Goal: Find specific page/section: Find specific page/section

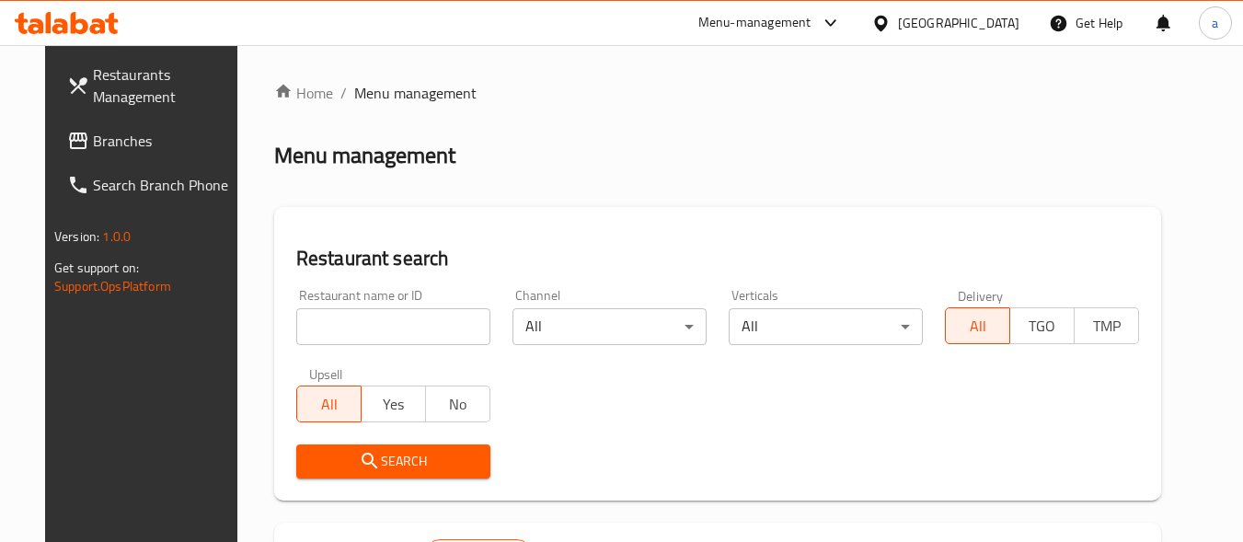
click at [563, 87] on ol "Home / Menu management" at bounding box center [717, 93] width 887 height 22
click at [993, 18] on div "[GEOGRAPHIC_DATA]" at bounding box center [958, 23] width 121 height 20
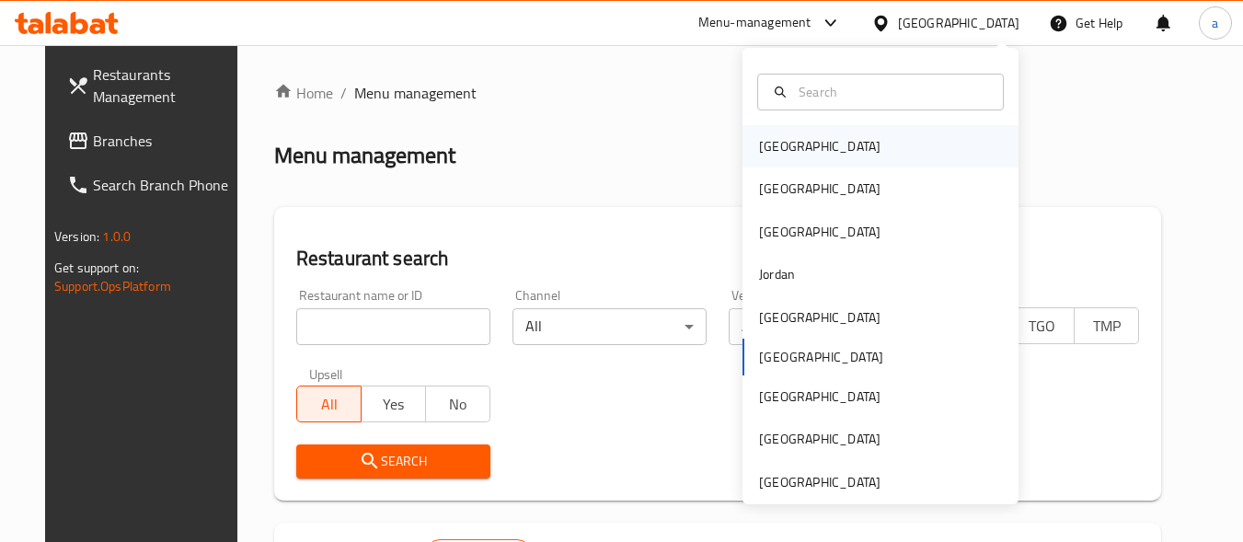
click at [814, 151] on div "Bahrain" at bounding box center [881, 146] width 276 height 42
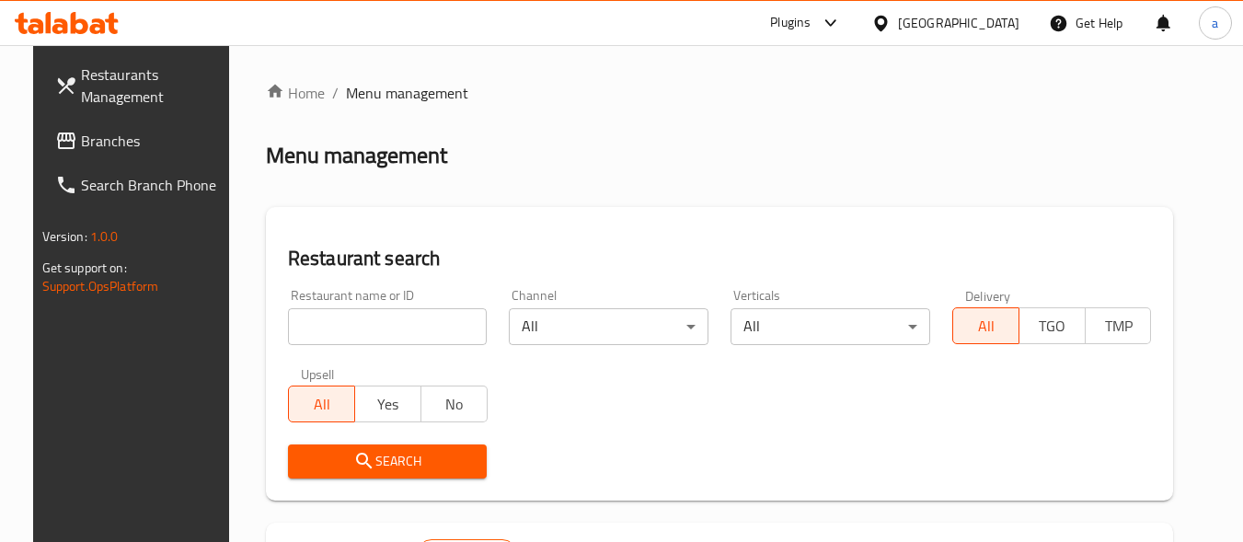
click at [81, 133] on span "Branches" at bounding box center [153, 141] width 145 height 22
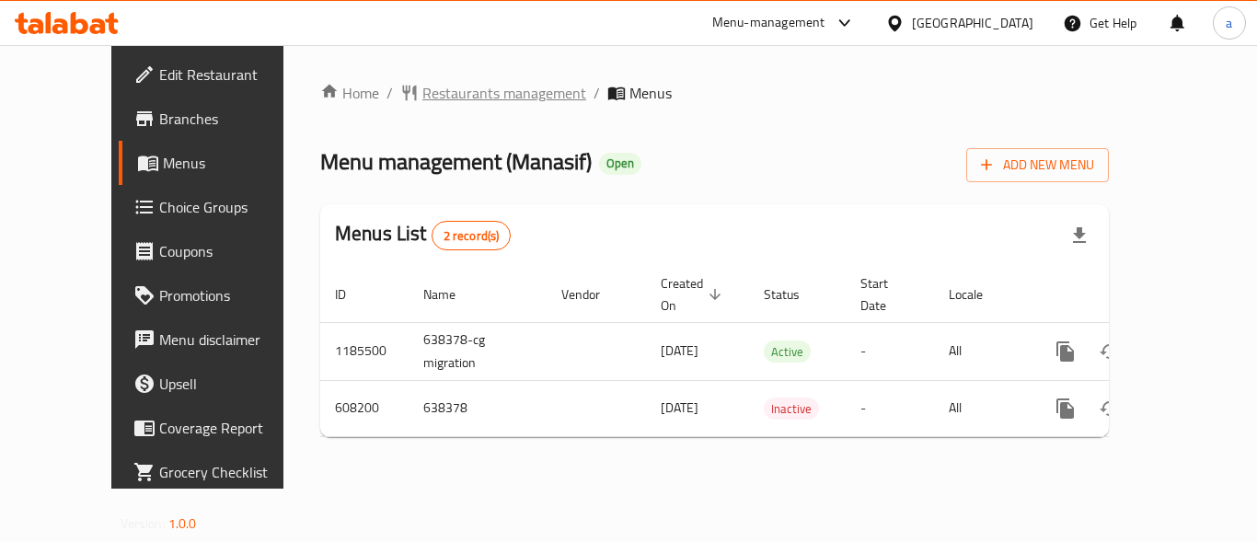
click at [422, 96] on span "Restaurants management" at bounding box center [504, 93] width 164 height 22
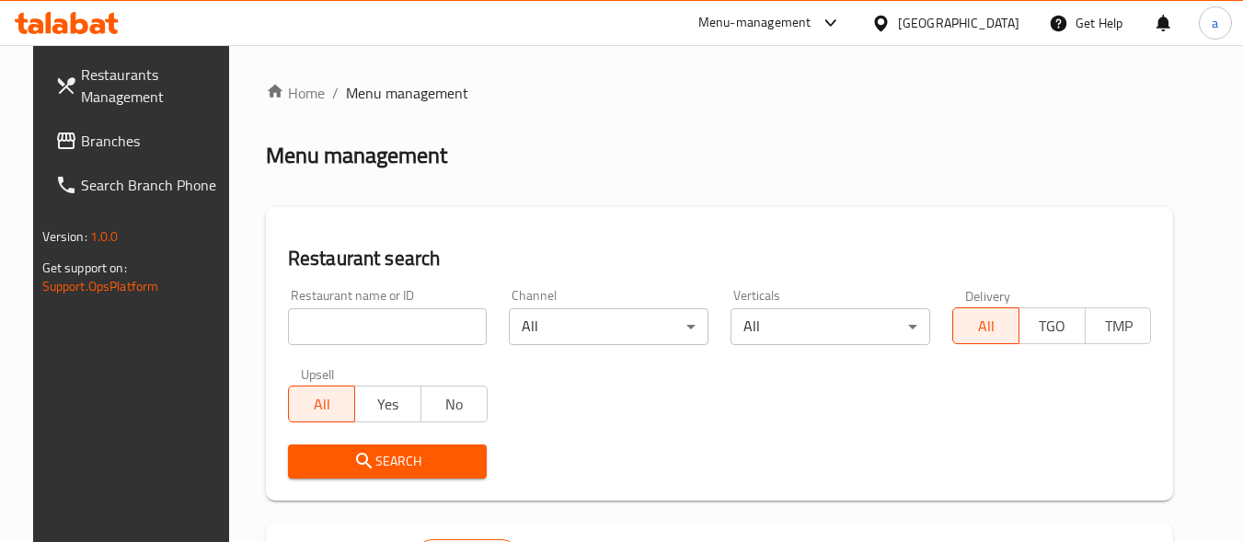
click at [352, 322] on input "search" at bounding box center [388, 326] width 200 height 37
paste input "638378"
type input "638378"
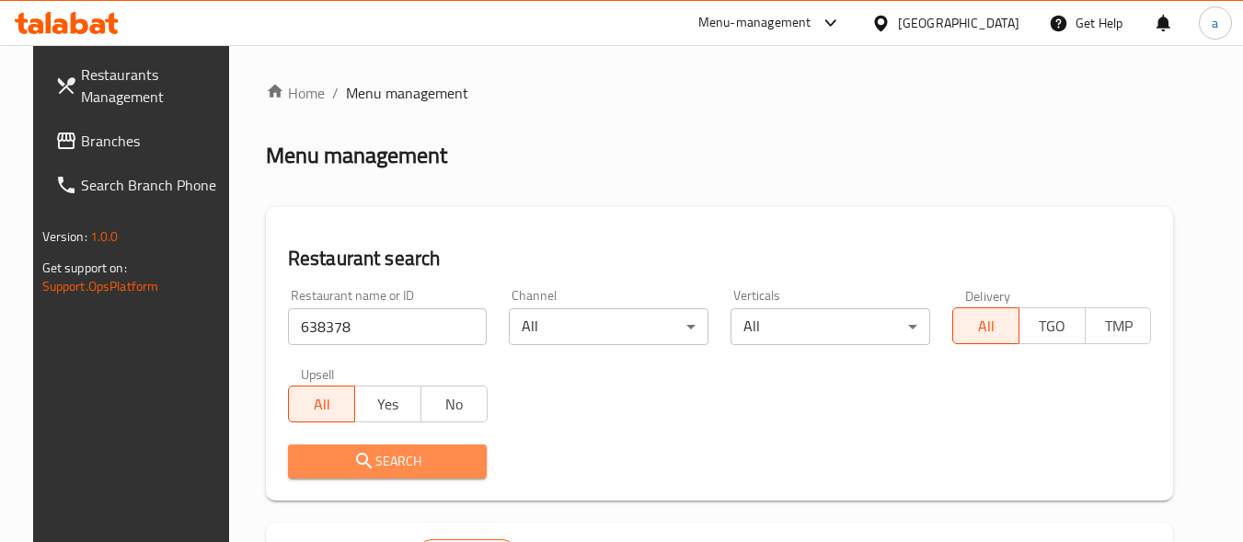
click at [451, 458] on span "Search" at bounding box center [388, 461] width 170 height 23
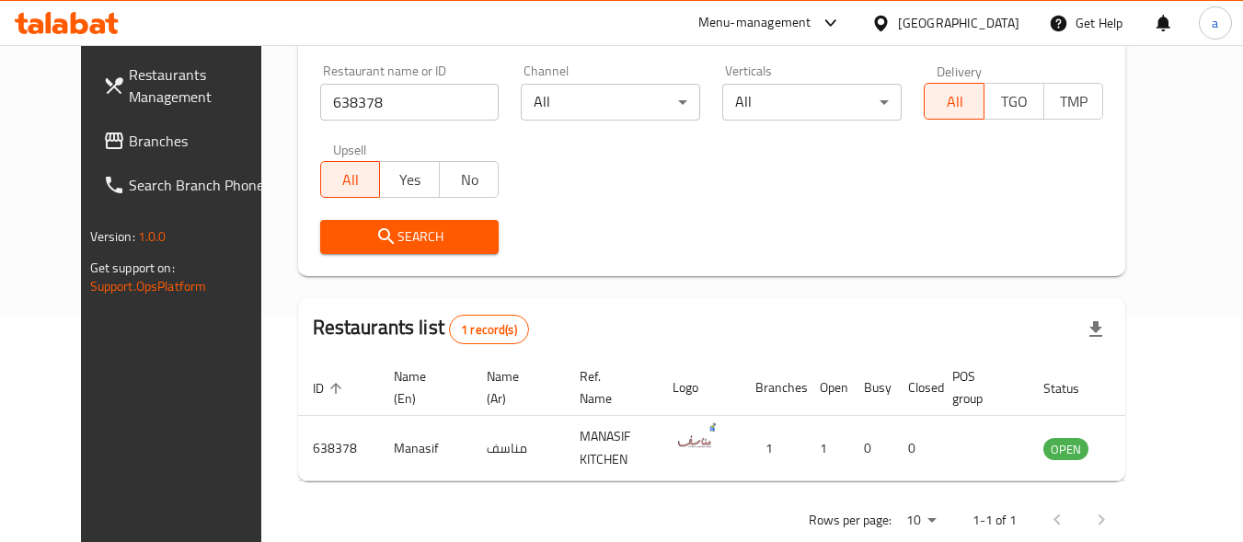
scroll to position [242, 0]
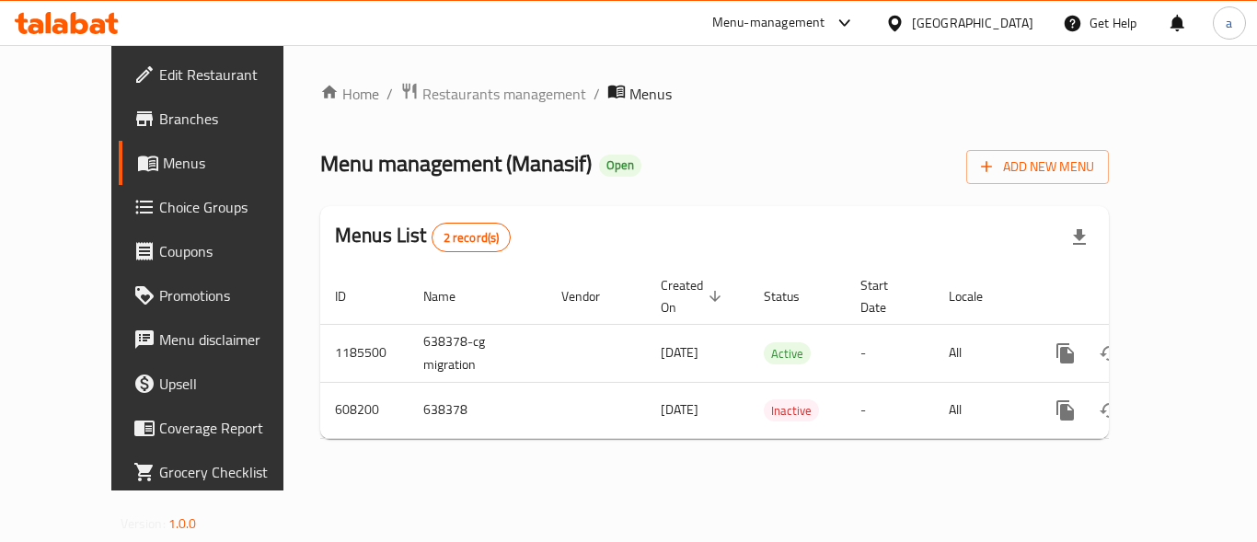
click at [991, 17] on div "Bahrain" at bounding box center [972, 23] width 121 height 20
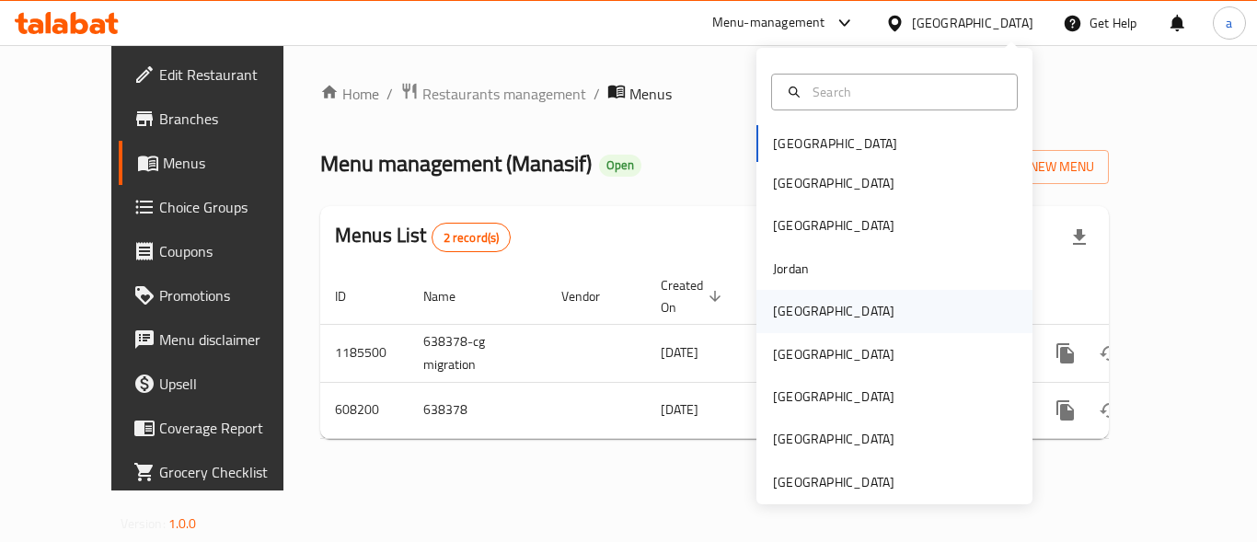
click at [879, 303] on div "Kuwait" at bounding box center [895, 311] width 276 height 42
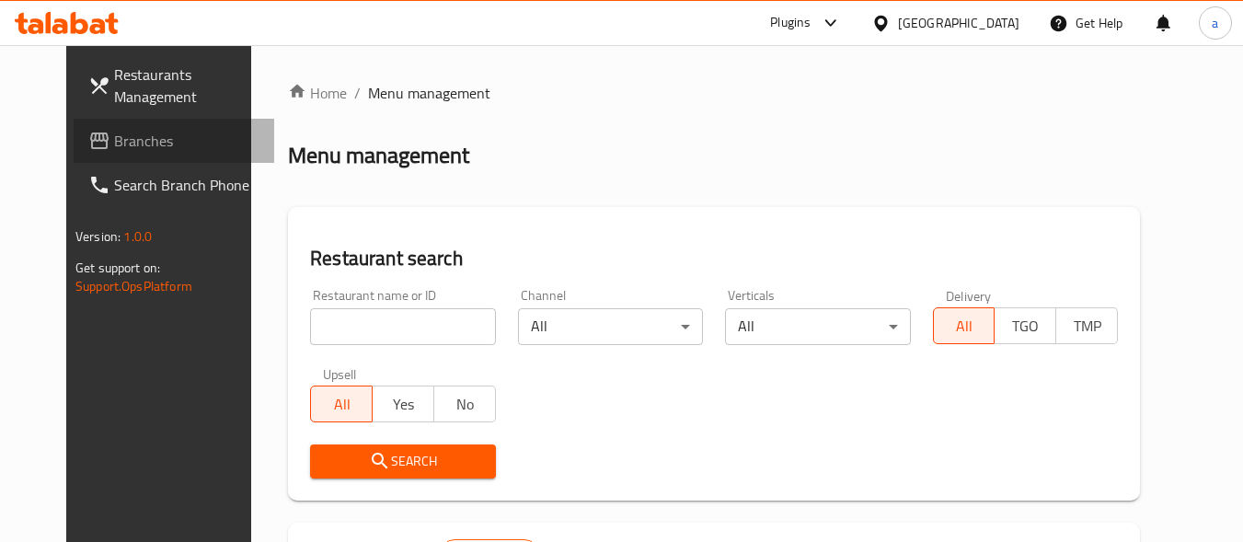
click at [114, 133] on span "Branches" at bounding box center [186, 141] width 145 height 22
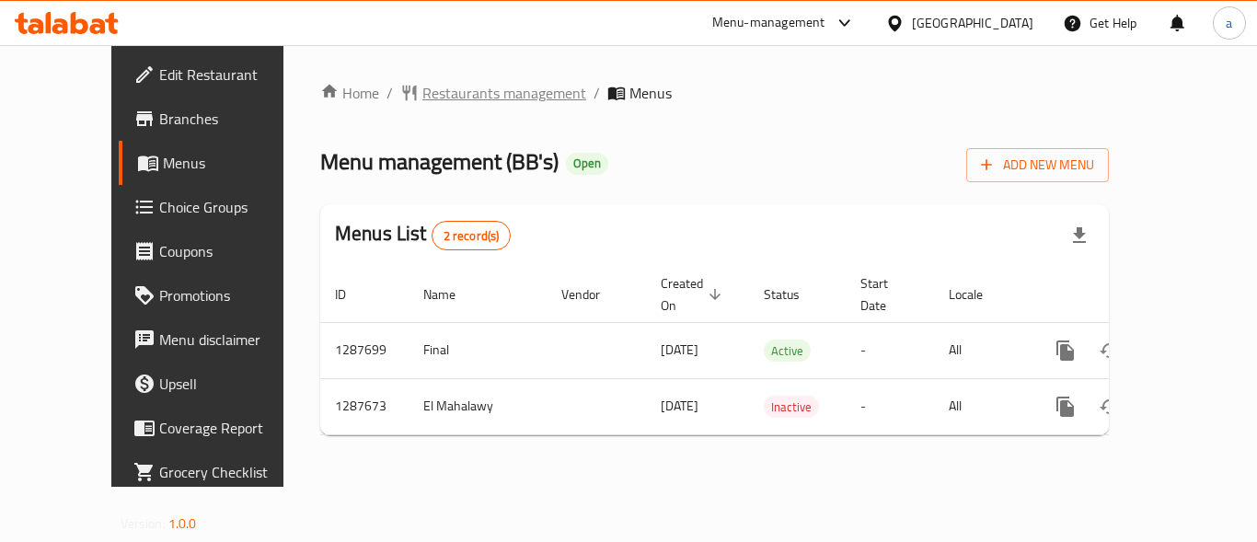
click at [422, 85] on span "Restaurants management" at bounding box center [504, 93] width 164 height 22
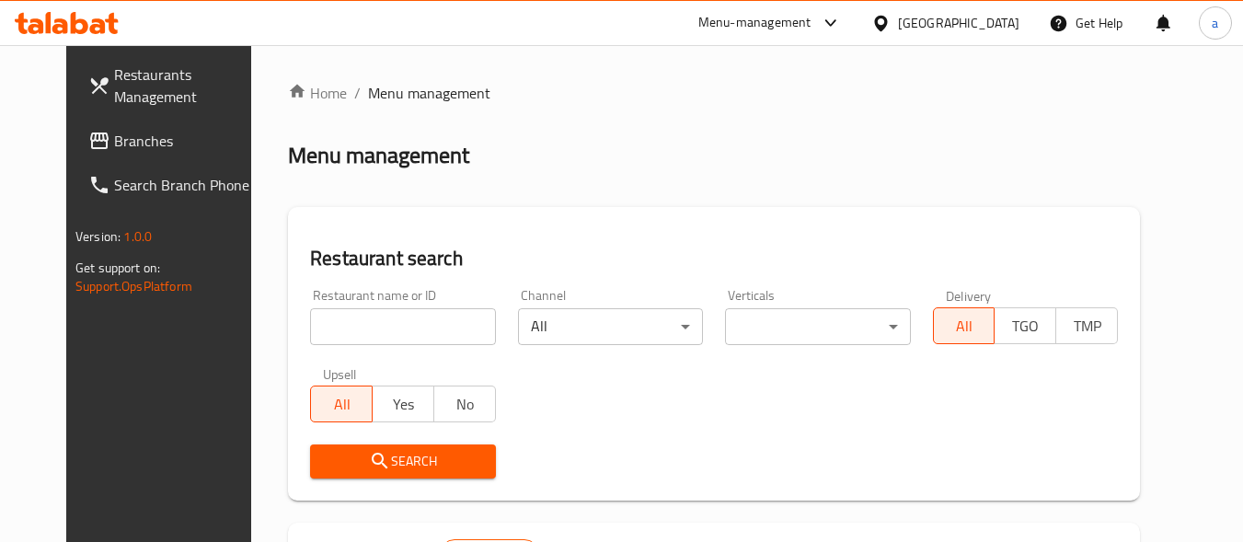
click at [398, 320] on input "search" at bounding box center [402, 326] width 185 height 37
paste input "696829"
type input "696829"
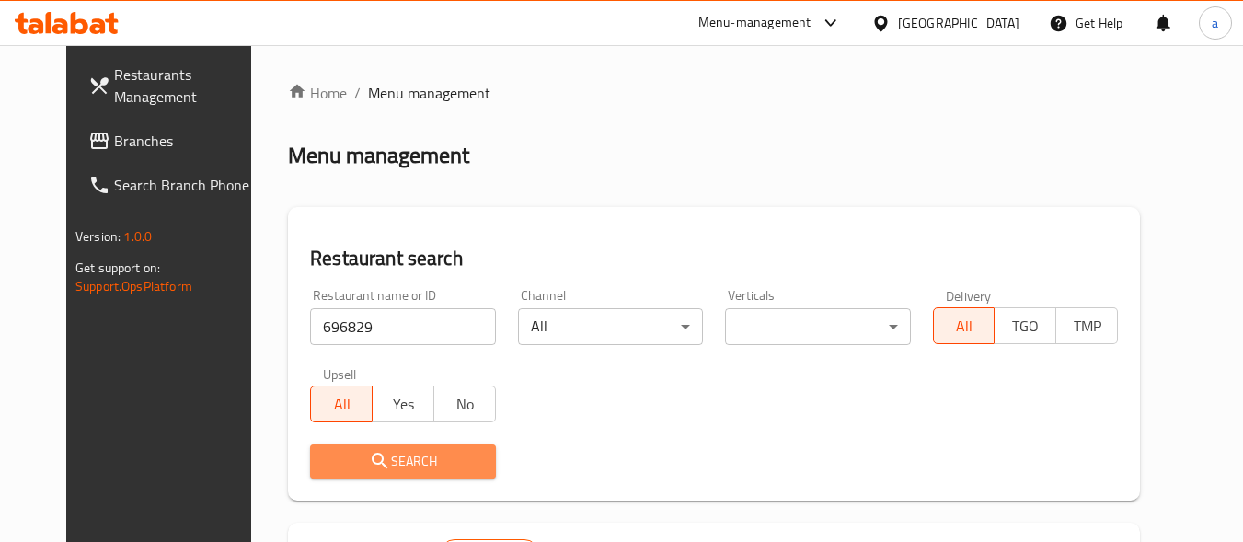
click at [363, 451] on span "Search" at bounding box center [403, 461] width 156 height 23
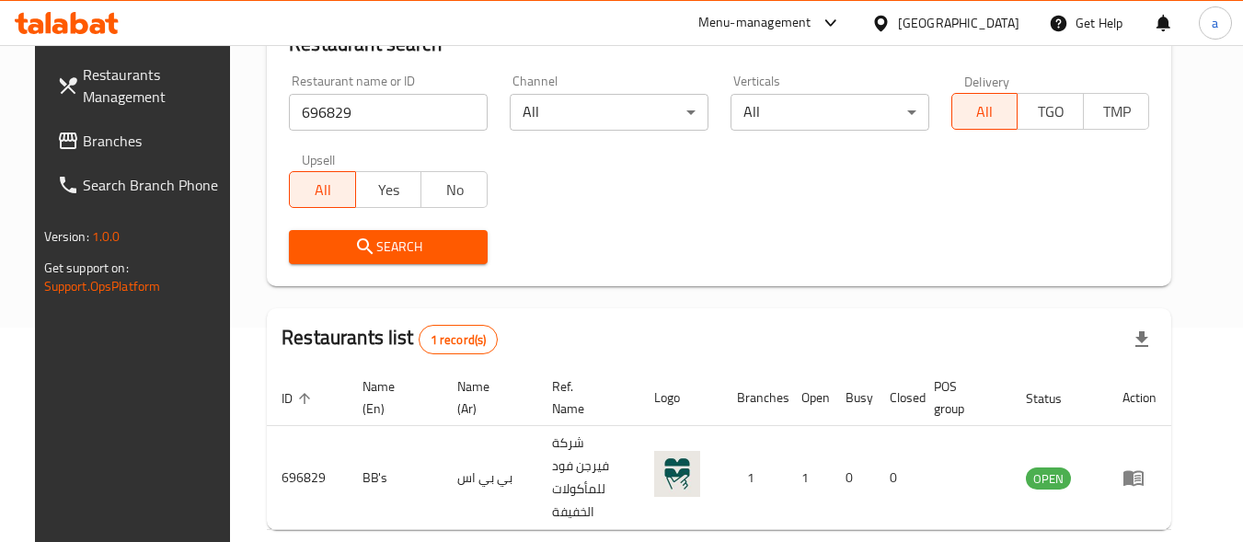
scroll to position [216, 0]
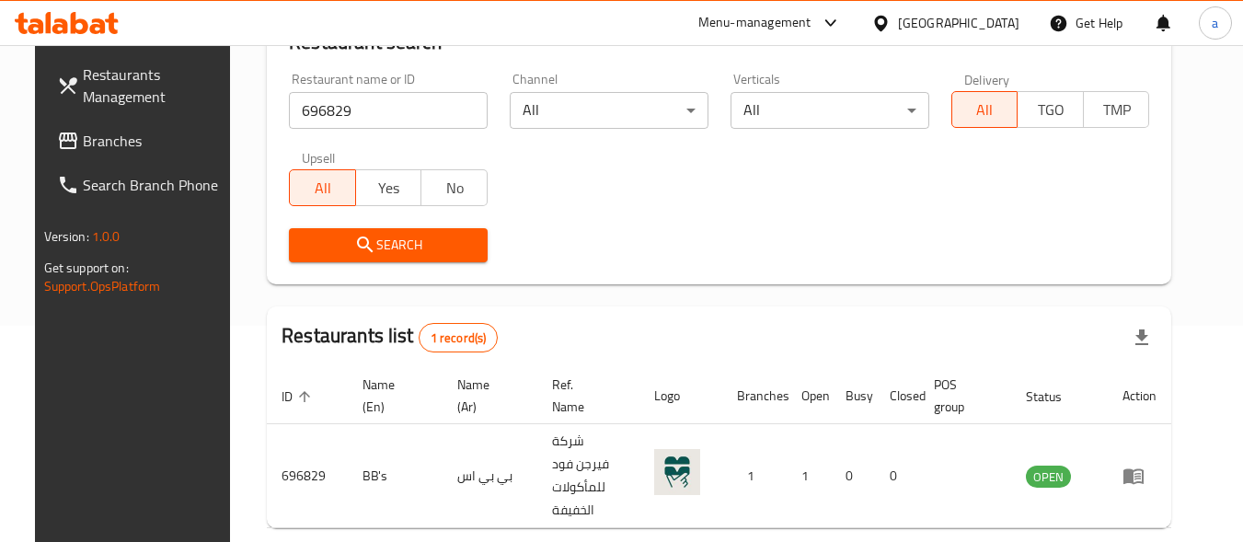
click at [898, 25] on div at bounding box center [885, 23] width 27 height 20
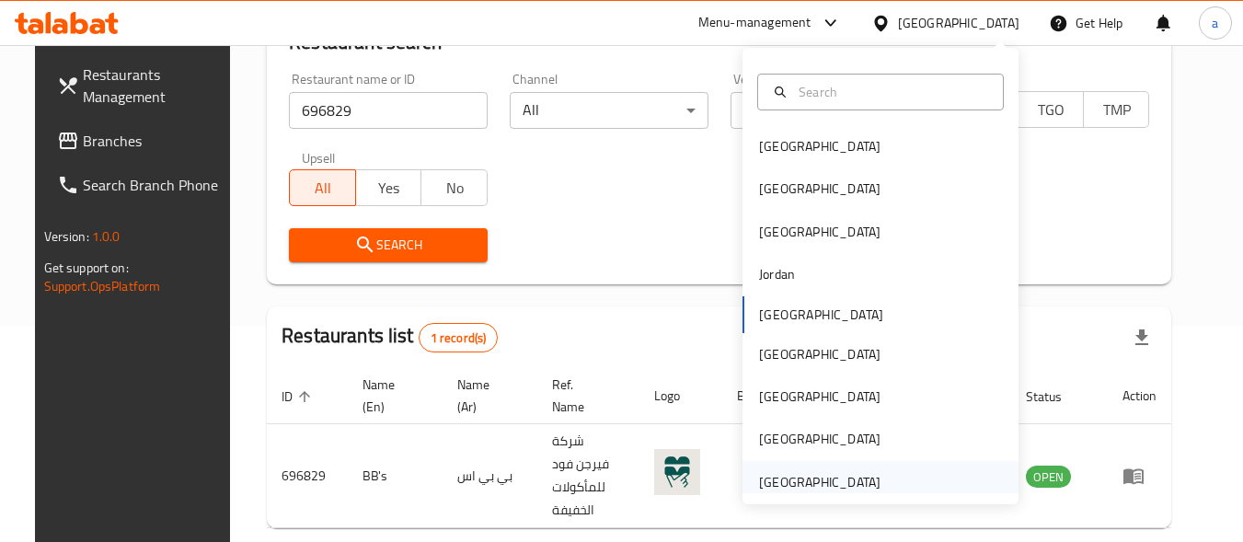
click at [794, 489] on div "United Arab Emirates" at bounding box center [819, 482] width 121 height 20
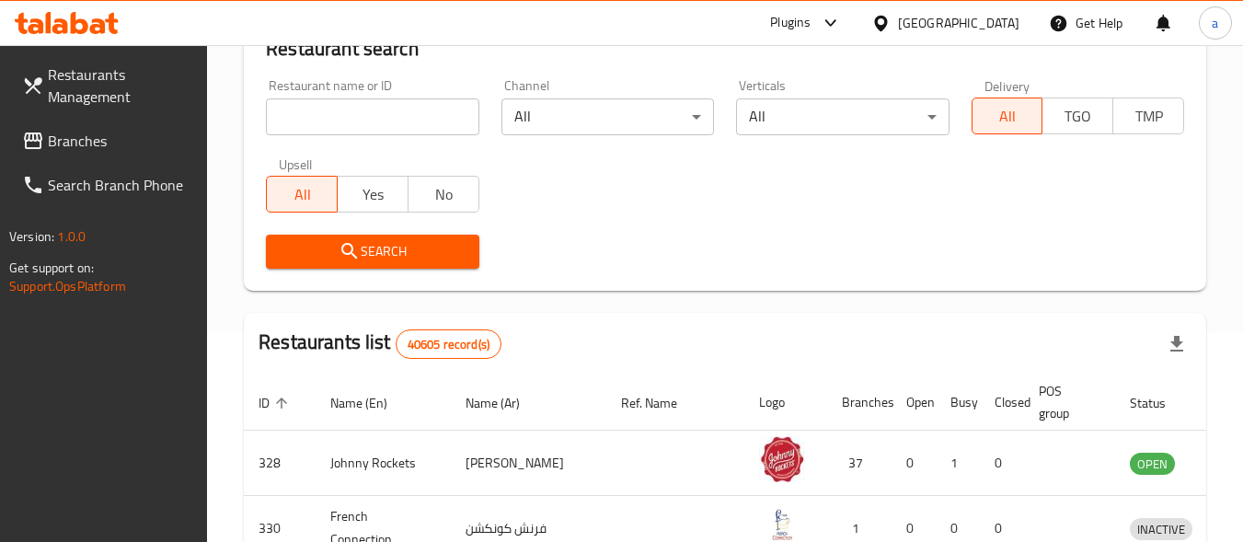
scroll to position [216, 0]
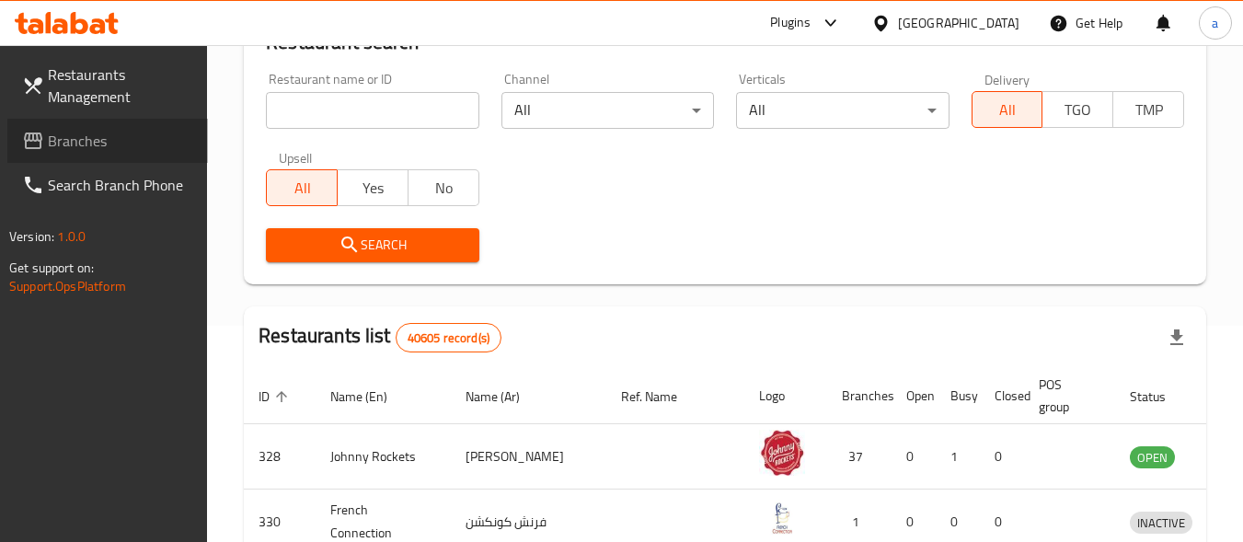
click at [103, 146] on span "Branches" at bounding box center [120, 141] width 145 height 22
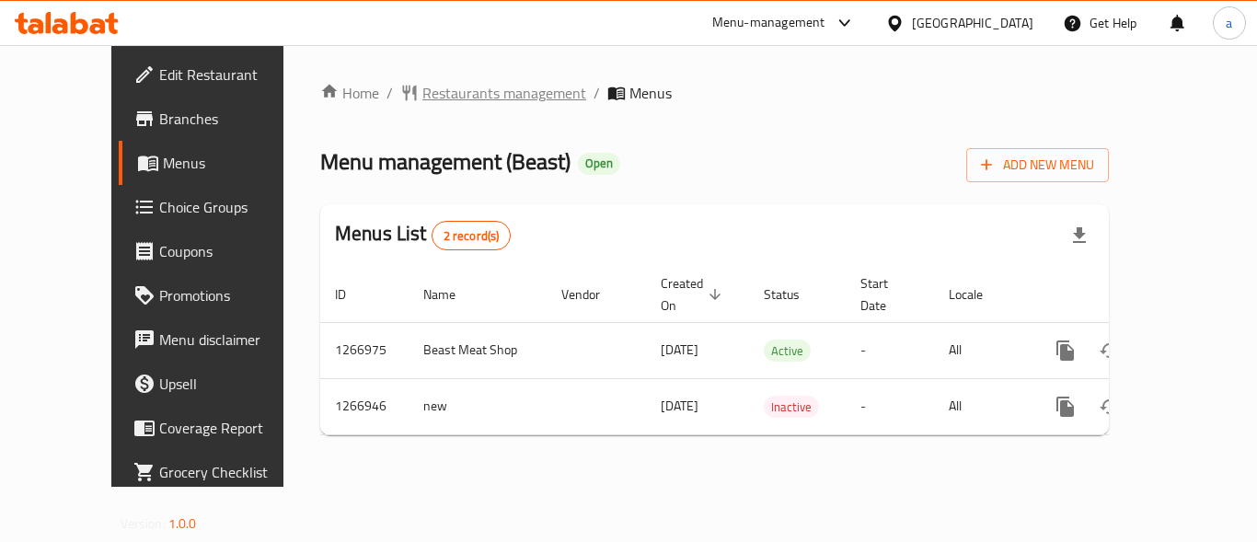
click at [436, 91] on span "Restaurants management" at bounding box center [504, 93] width 164 height 22
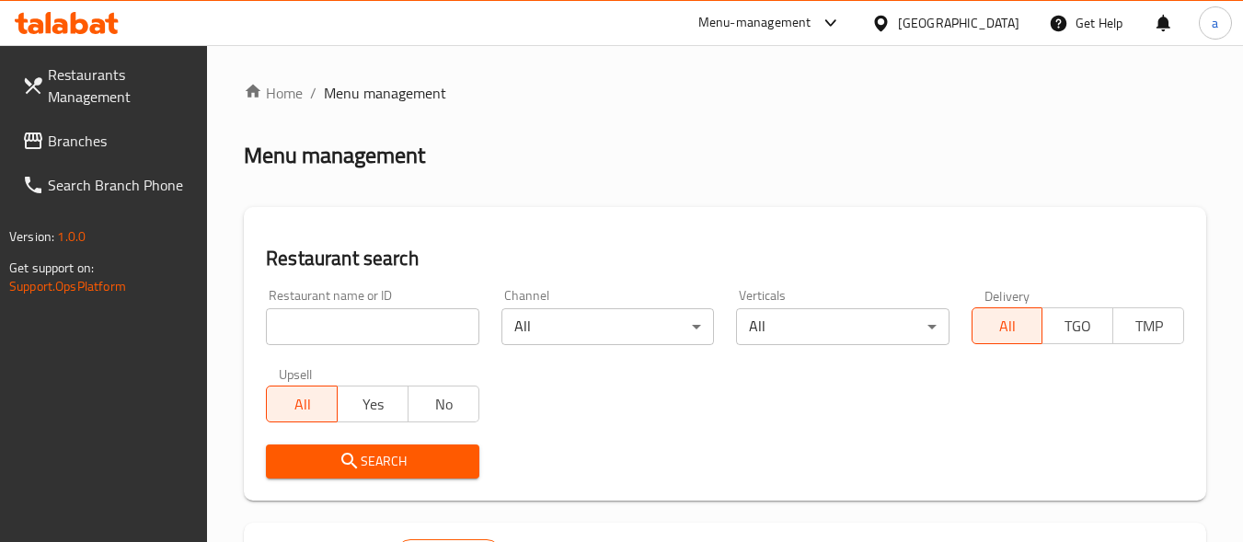
click at [378, 327] on input "search" at bounding box center [372, 326] width 213 height 37
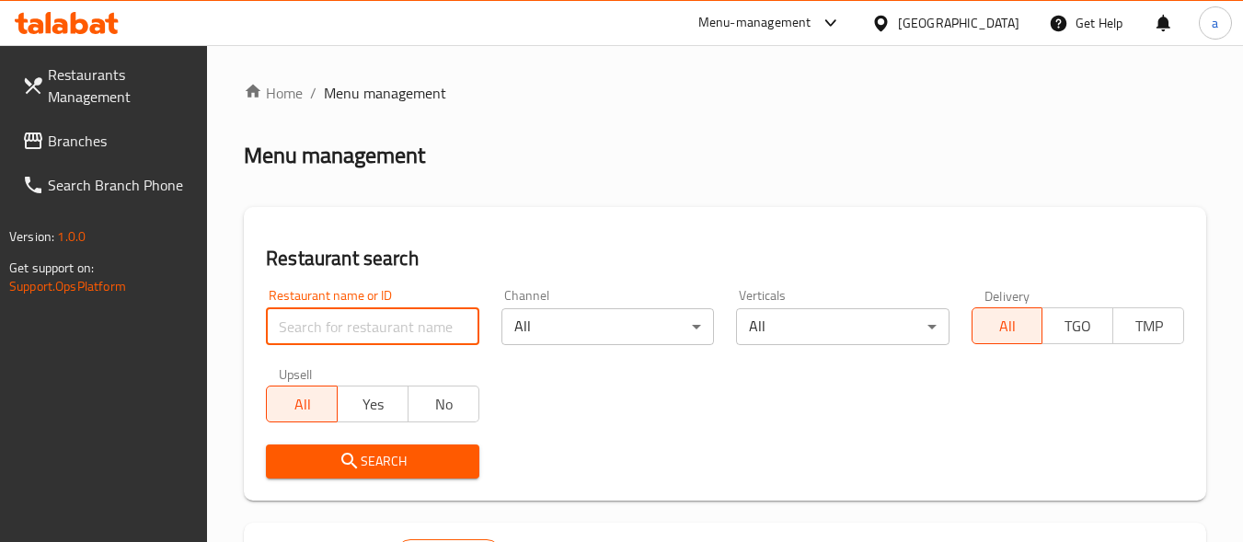
paste input "687527"
type input "687527"
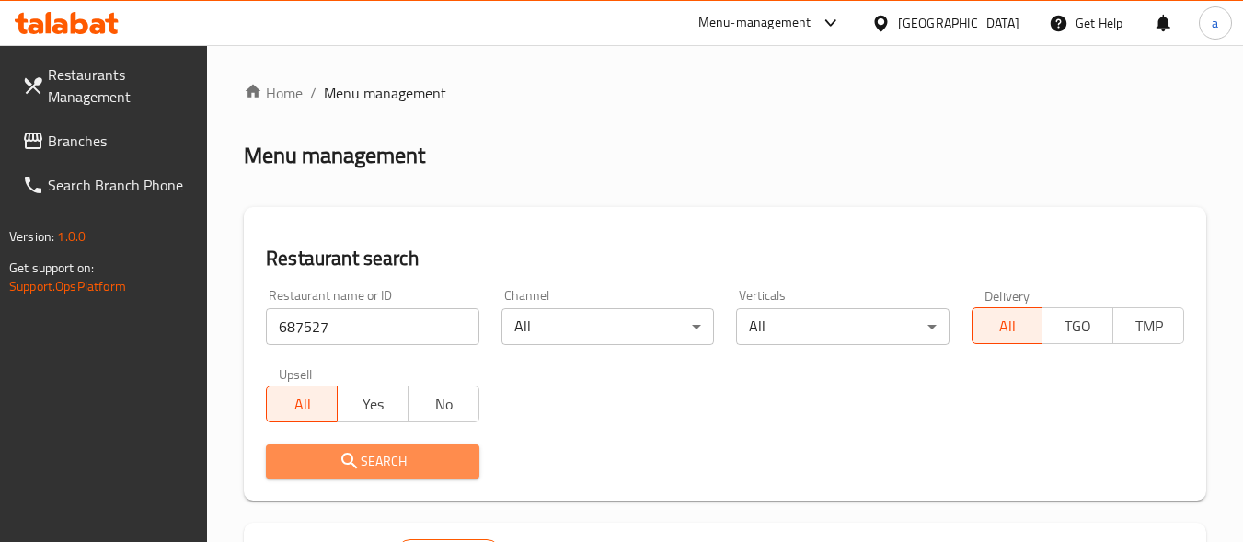
click at [397, 459] on span "Search" at bounding box center [372, 461] width 183 height 23
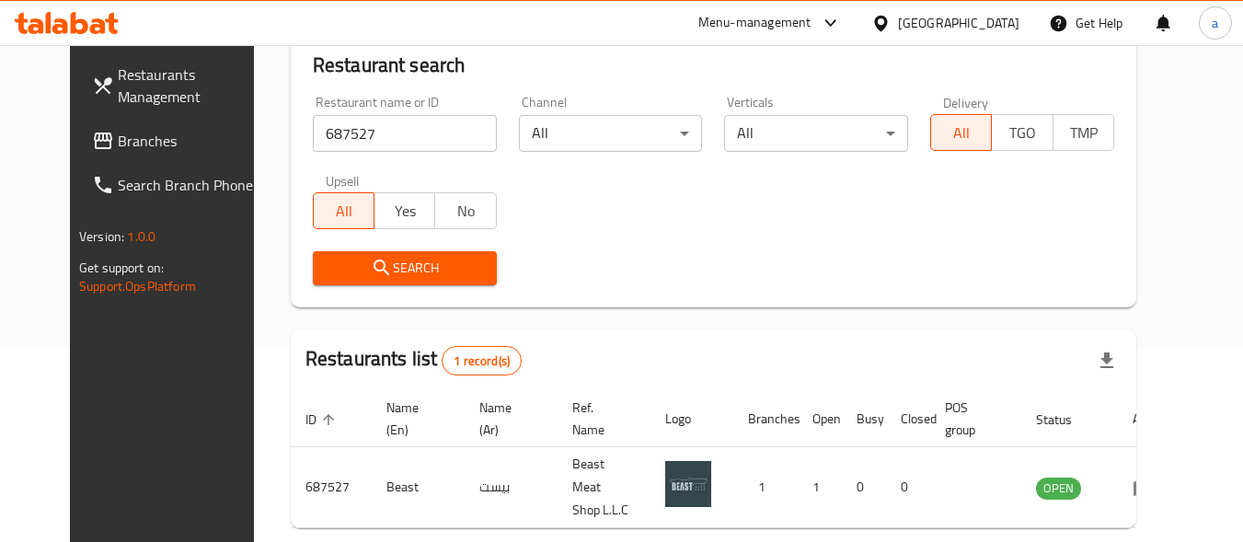
scroll to position [263, 0]
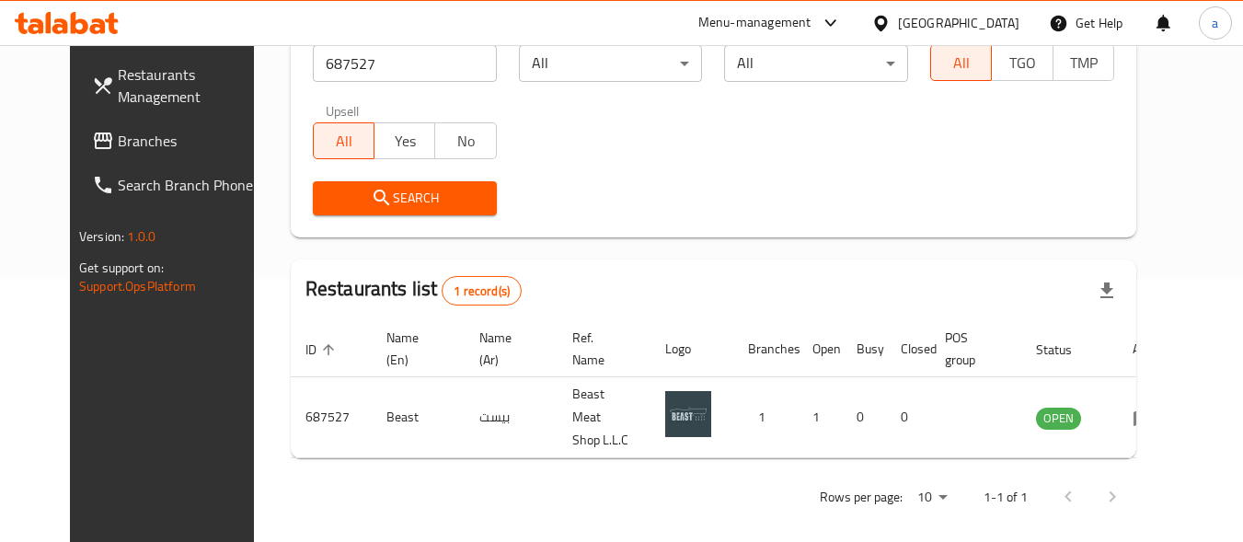
click at [150, 138] on span "Branches" at bounding box center [190, 141] width 145 height 22
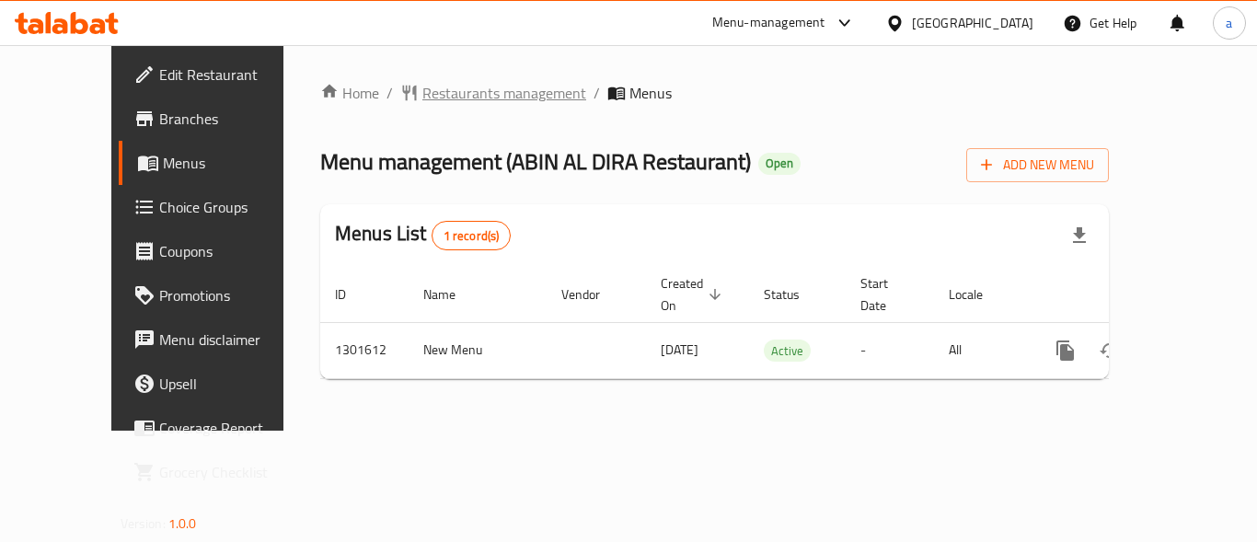
click at [422, 90] on span "Restaurants management" at bounding box center [504, 93] width 164 height 22
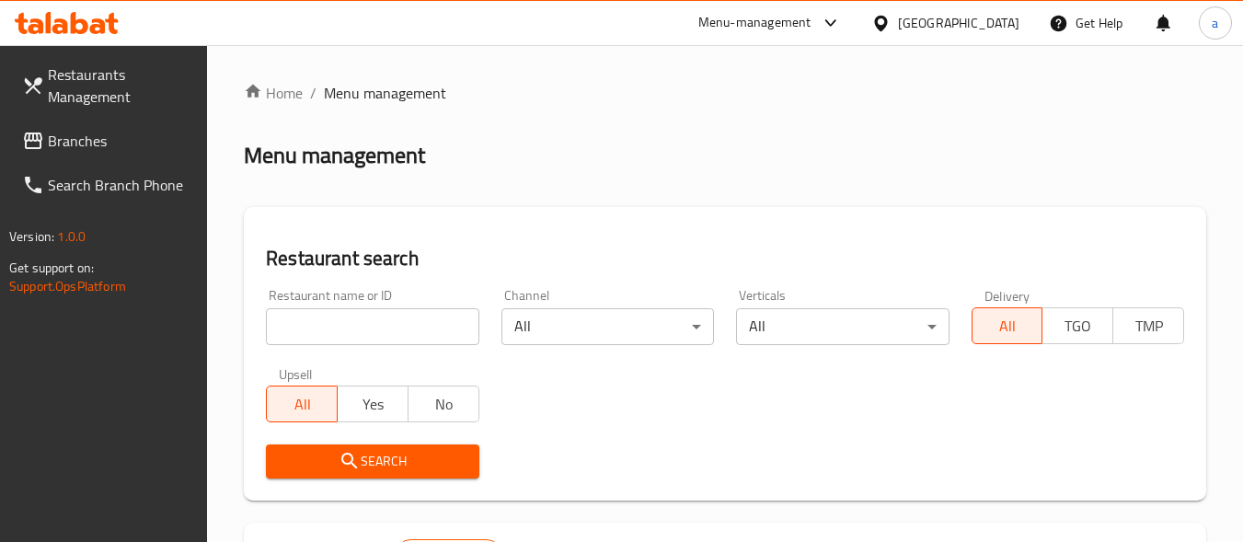
click at [417, 319] on input "search" at bounding box center [372, 326] width 213 height 37
paste input "702003"
type input "702003"
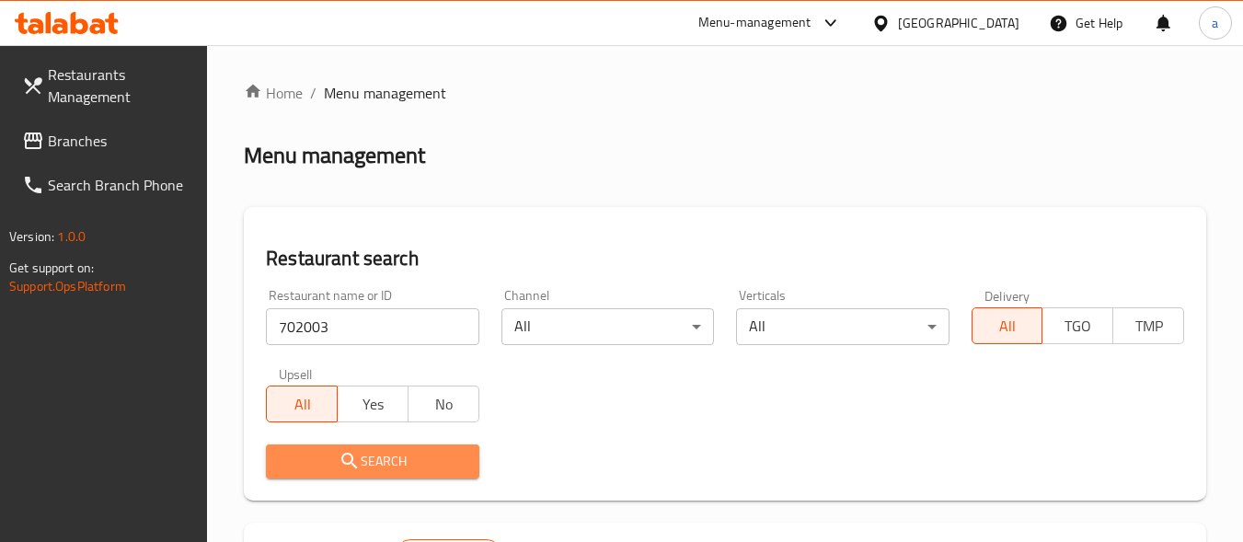
click at [437, 457] on span "Search" at bounding box center [372, 461] width 183 height 23
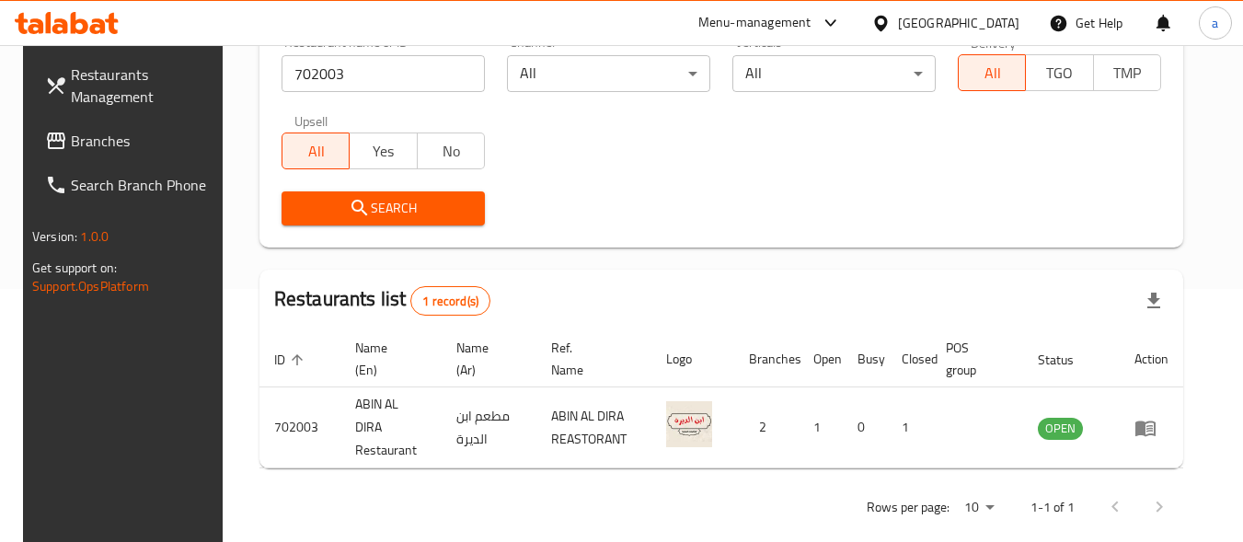
scroll to position [263, 0]
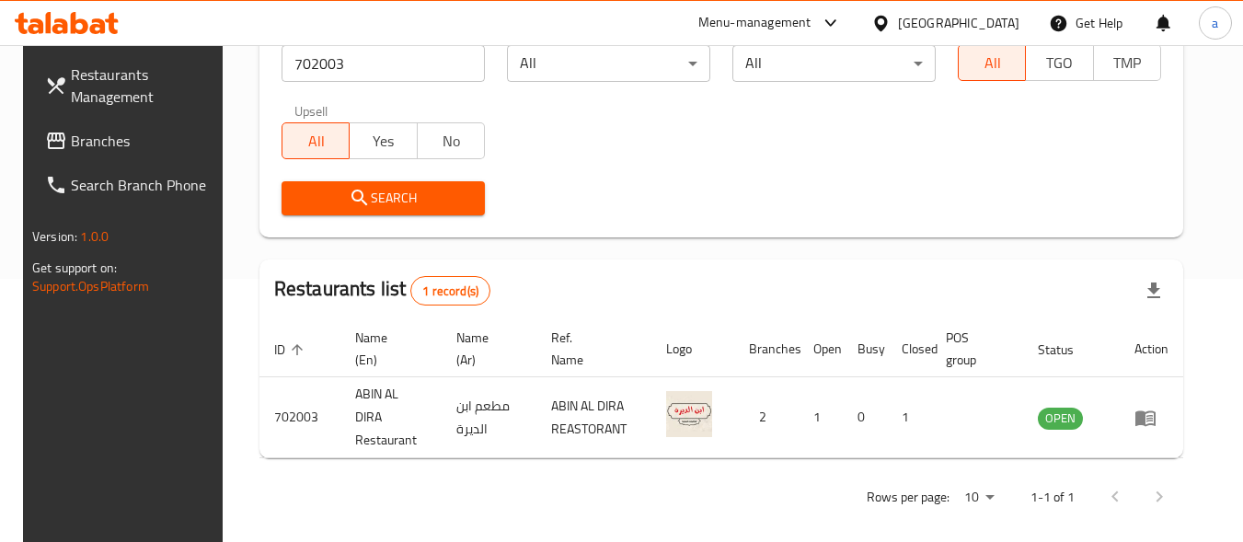
click at [953, 17] on div "United Arab Emirates" at bounding box center [958, 23] width 121 height 20
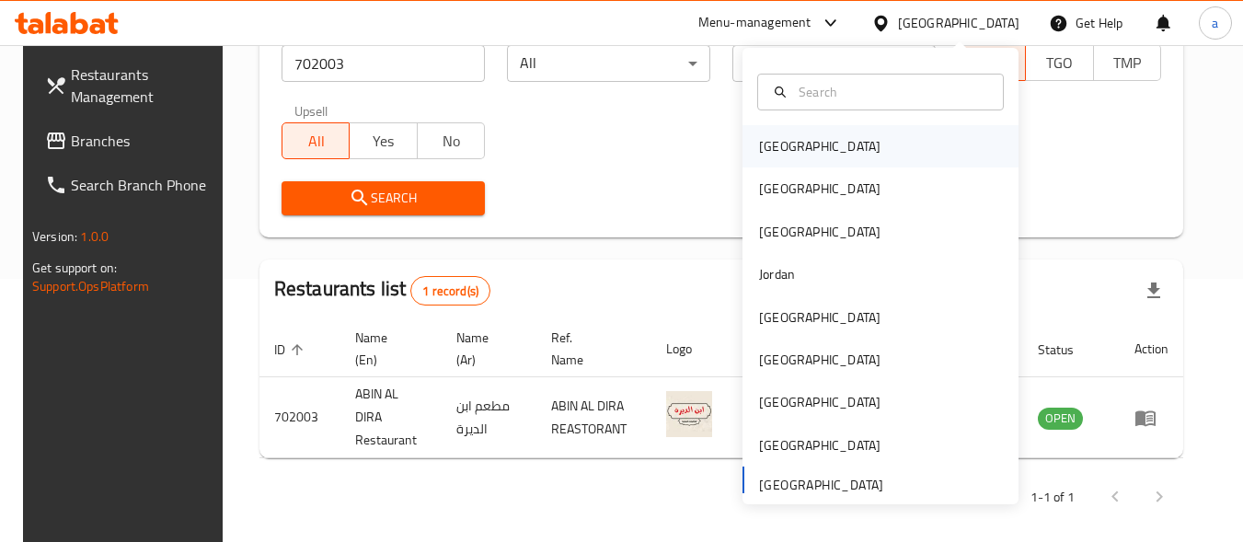
click at [859, 148] on div "[GEOGRAPHIC_DATA]" at bounding box center [881, 146] width 276 height 42
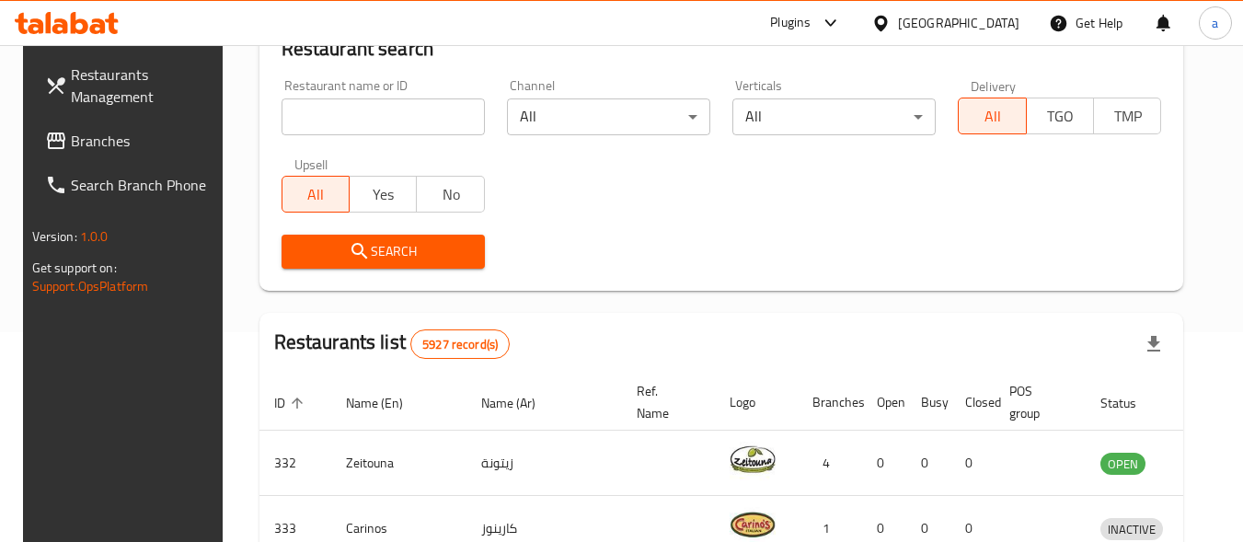
scroll to position [263, 0]
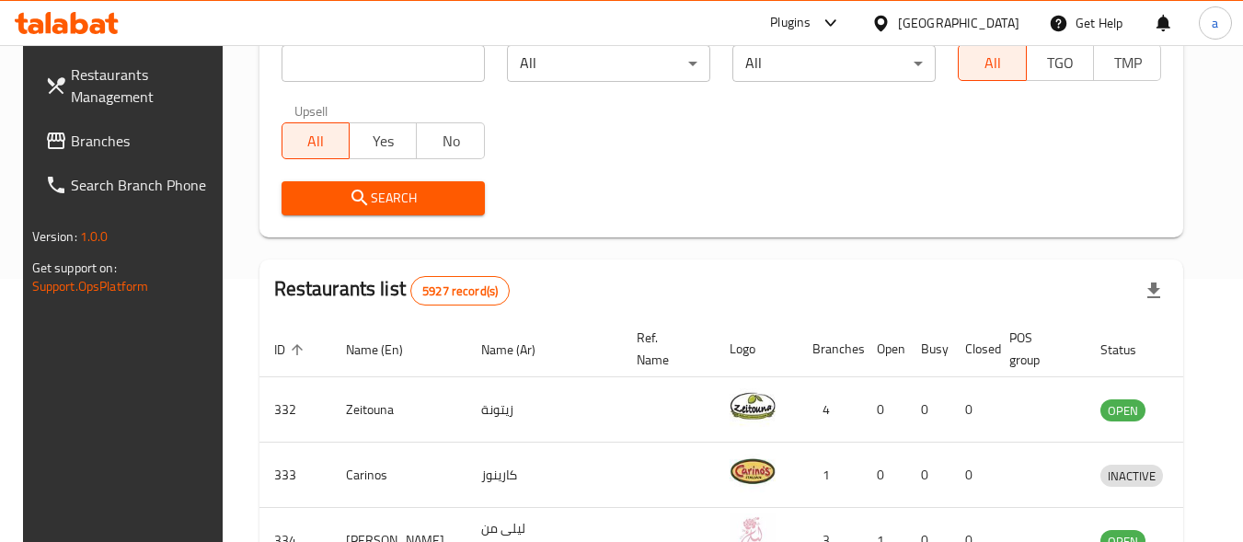
click at [87, 126] on link "Branches" at bounding box center [130, 141] width 201 height 44
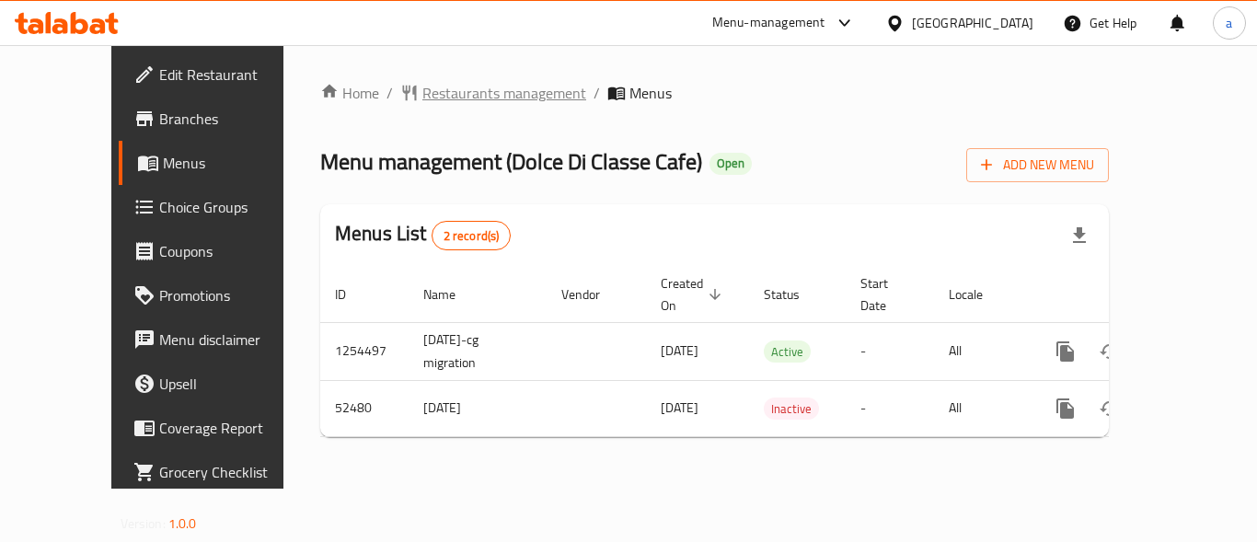
click at [425, 92] on span "Restaurants management" at bounding box center [504, 93] width 164 height 22
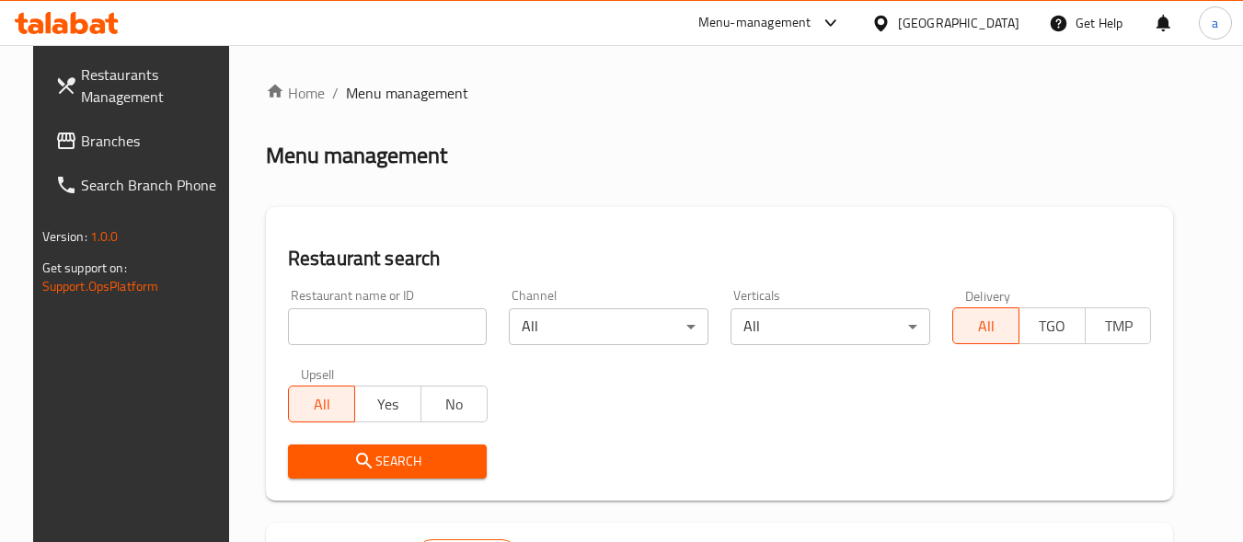
click at [313, 320] on input "search" at bounding box center [388, 326] width 200 height 37
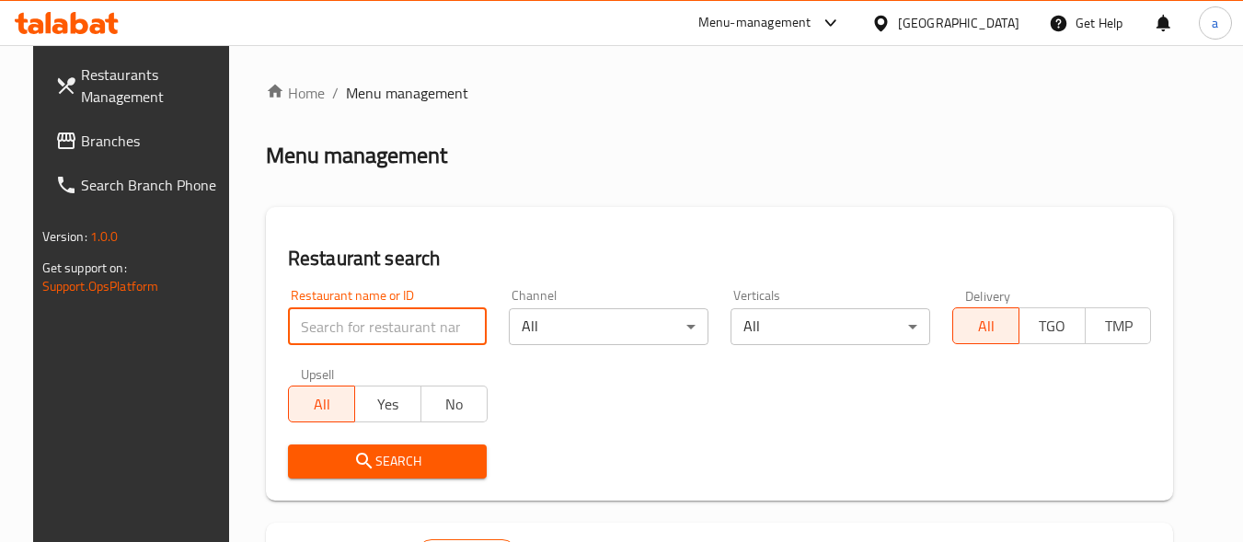
paste input "26067"
type input "26067"
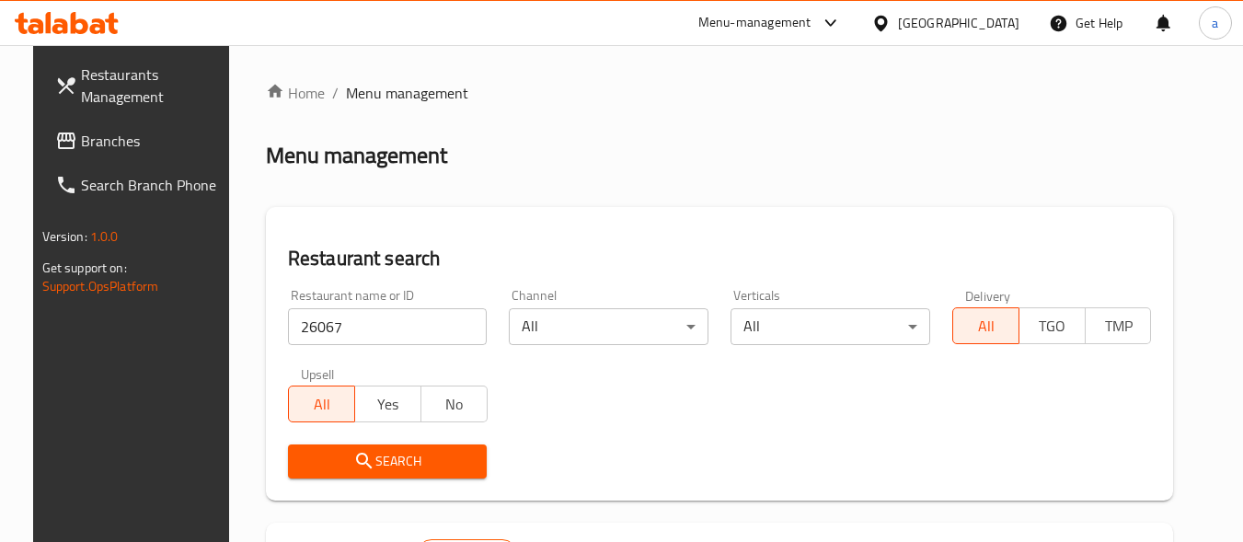
click at [361, 472] on span "Search" at bounding box center [388, 461] width 170 height 23
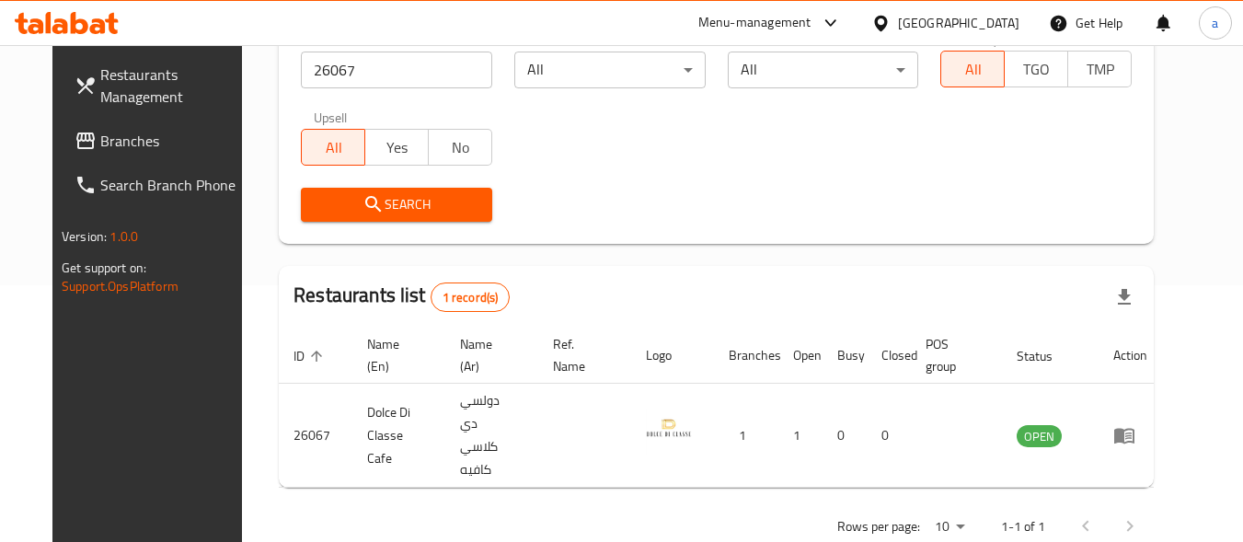
scroll to position [263, 0]
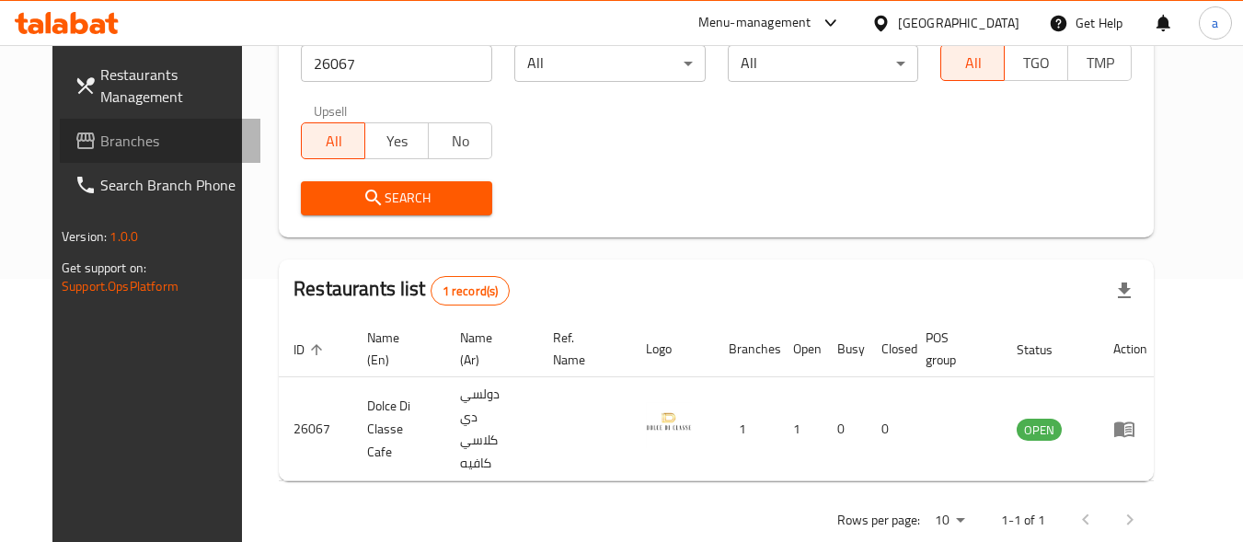
click at [100, 144] on span "Branches" at bounding box center [172, 141] width 145 height 22
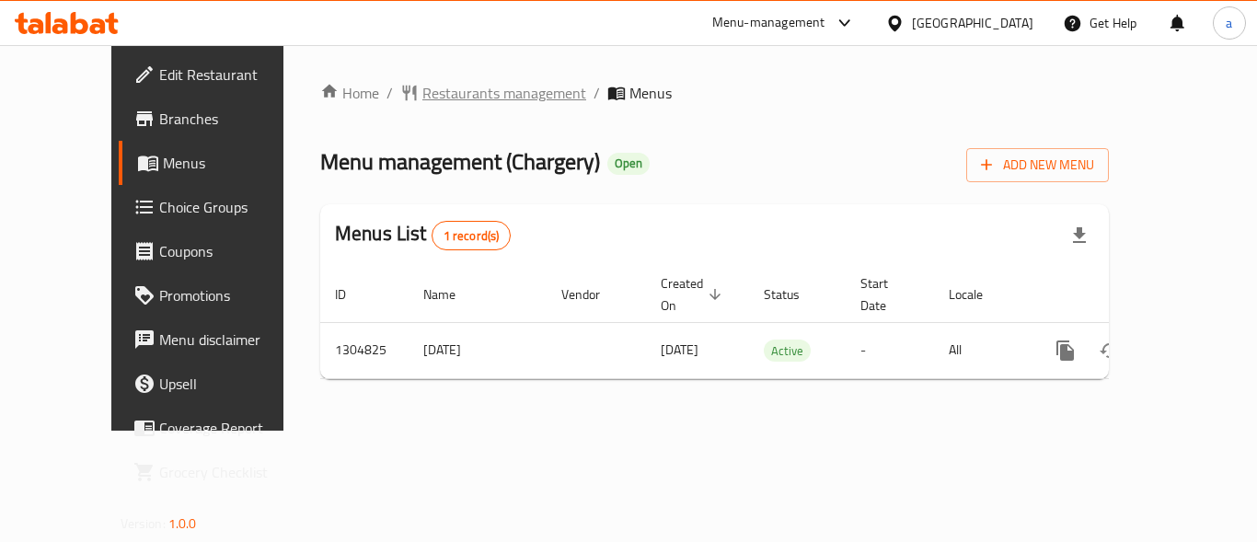
click at [453, 95] on span "Restaurants management" at bounding box center [504, 93] width 164 height 22
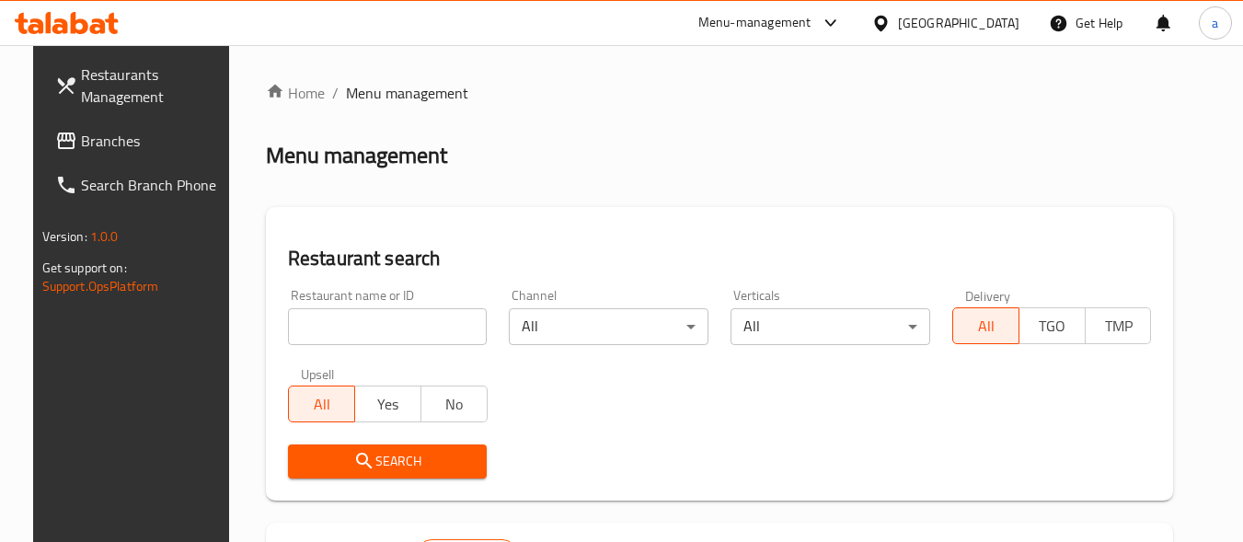
click at [367, 316] on input "search" at bounding box center [388, 326] width 200 height 37
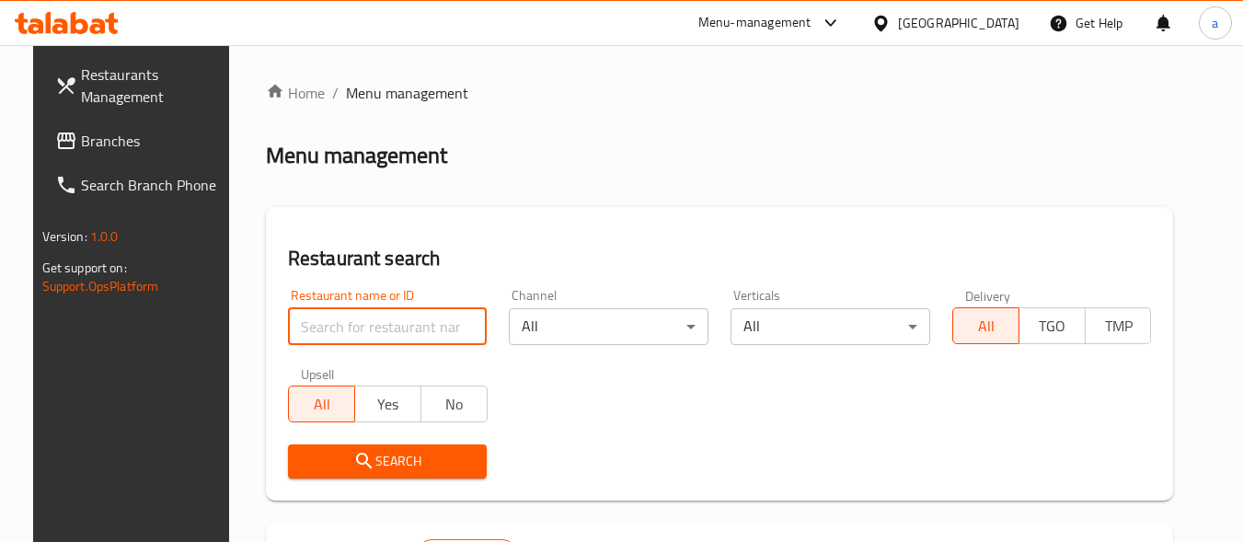
paste input "692727"
type input "692727"
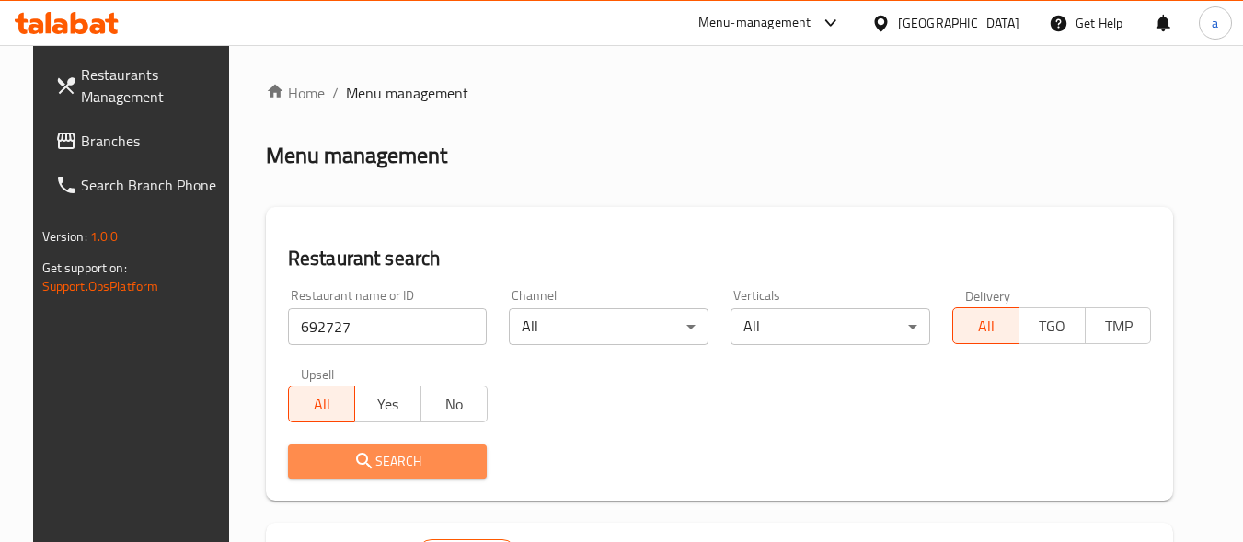
click at [375, 464] on span "Search" at bounding box center [388, 461] width 170 height 23
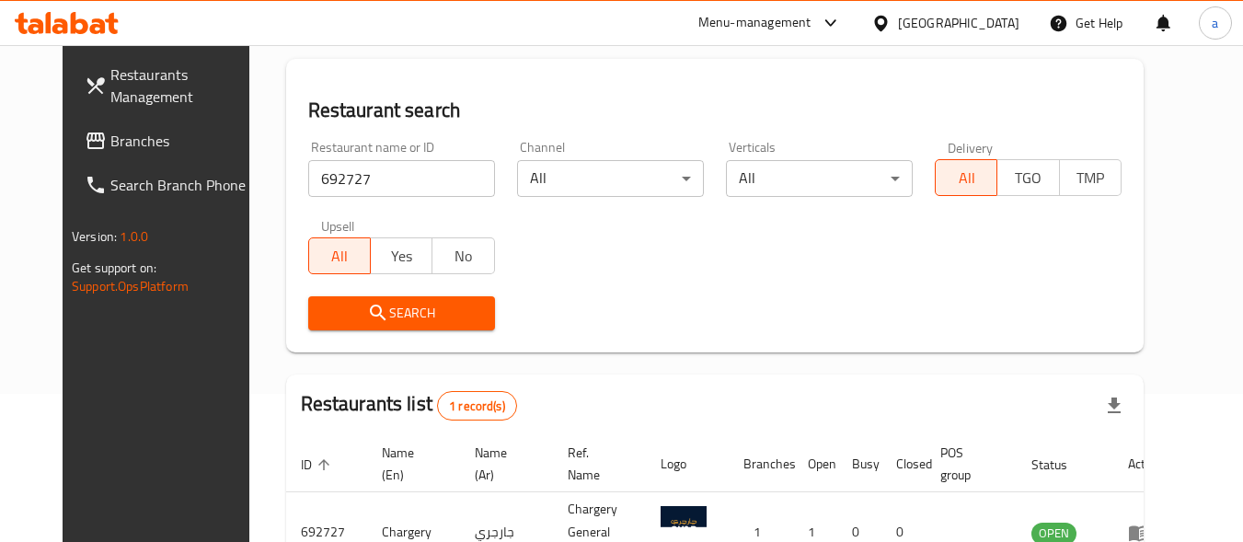
scroll to position [263, 0]
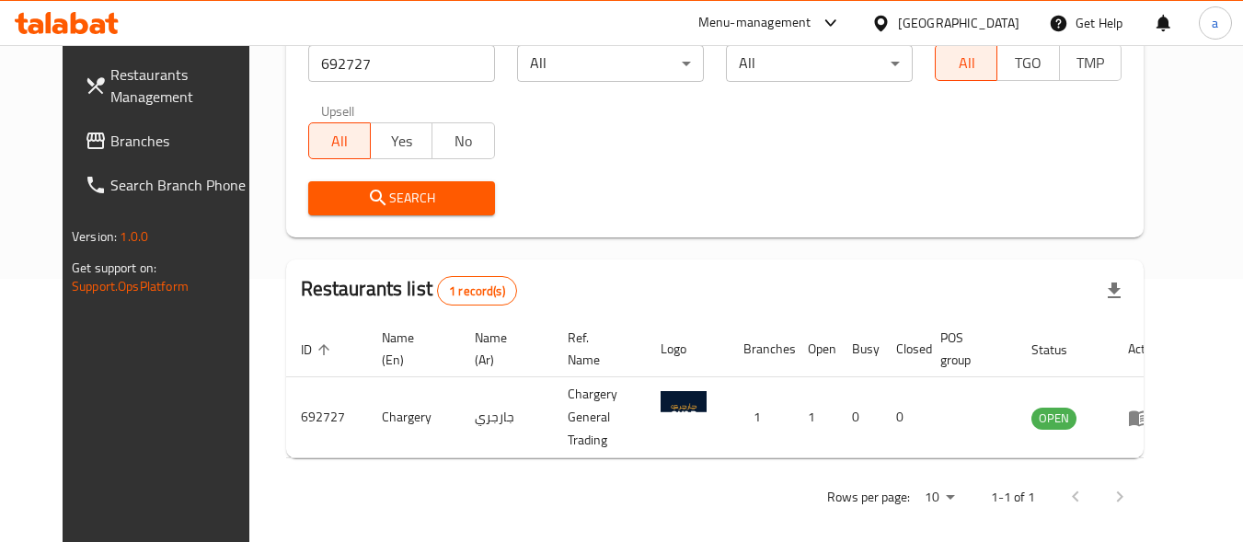
click at [110, 134] on span "Branches" at bounding box center [182, 141] width 145 height 22
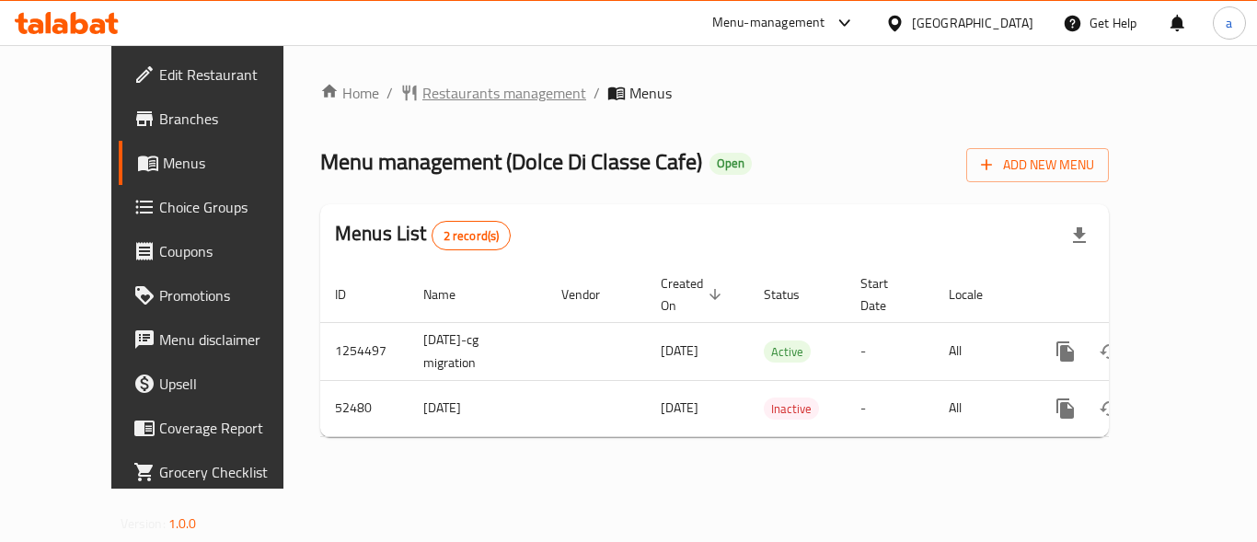
click at [422, 92] on span "Restaurants management" at bounding box center [504, 93] width 164 height 22
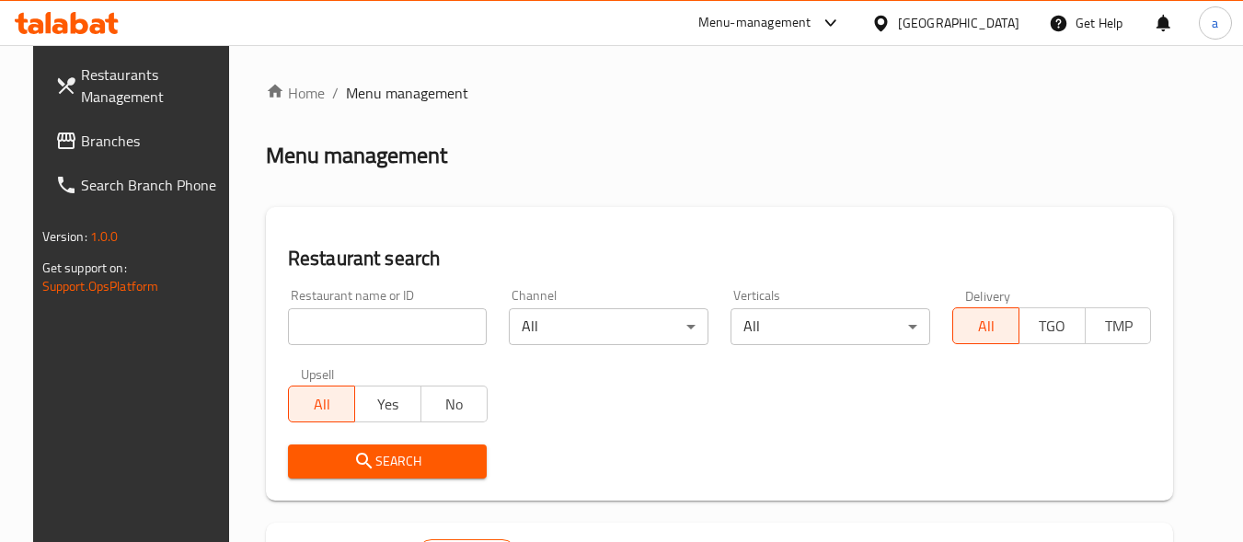
click at [382, 325] on input "search" at bounding box center [388, 326] width 200 height 37
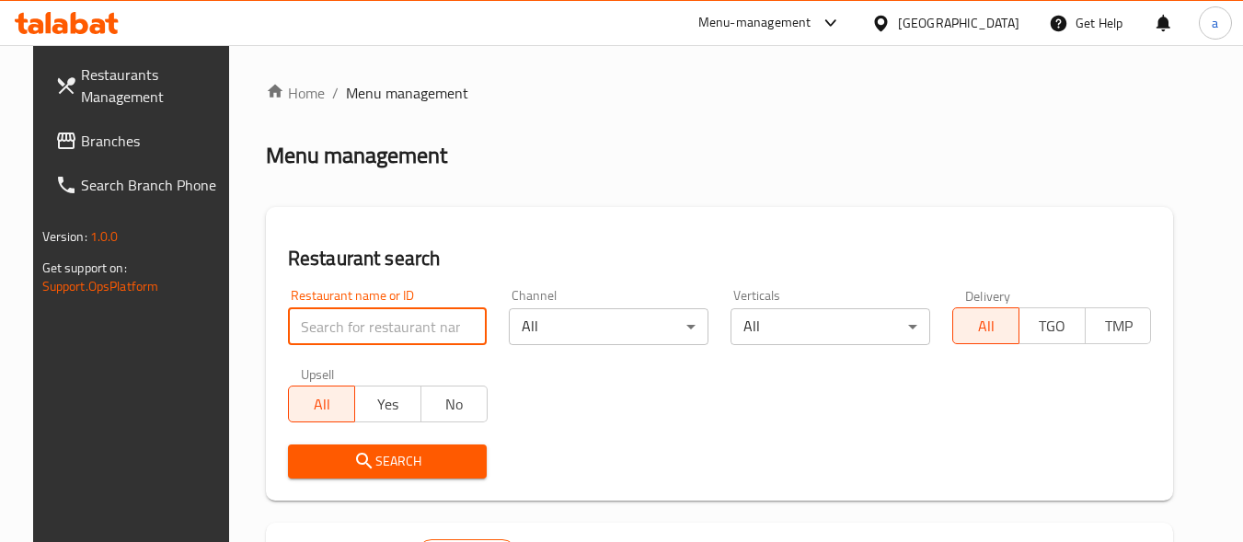
paste input "26067"
type input "26067"
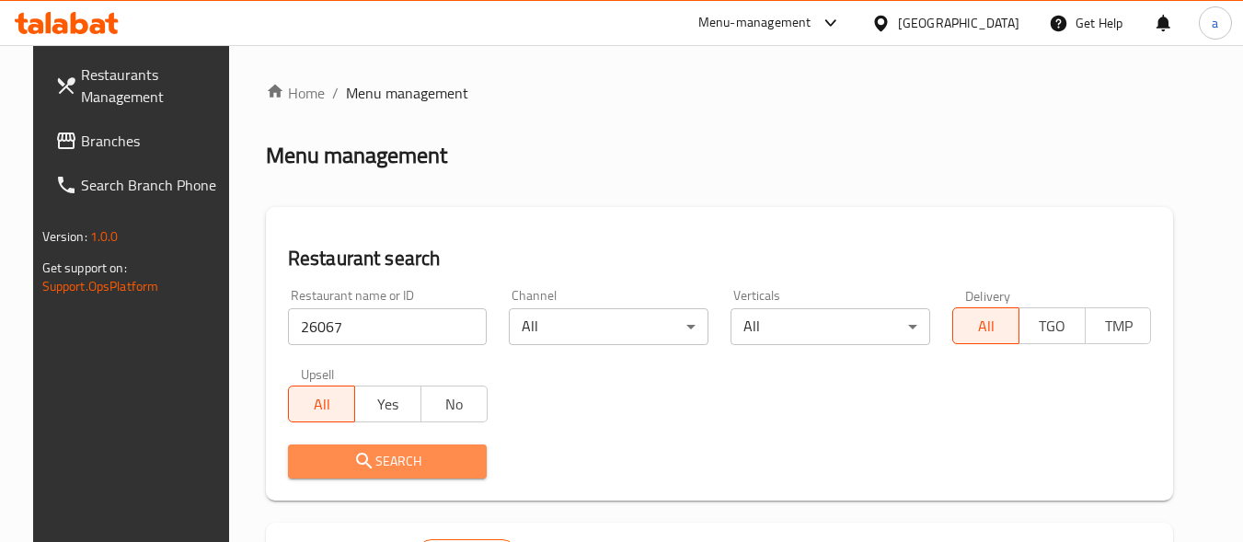
click at [408, 455] on span "Search" at bounding box center [388, 461] width 170 height 23
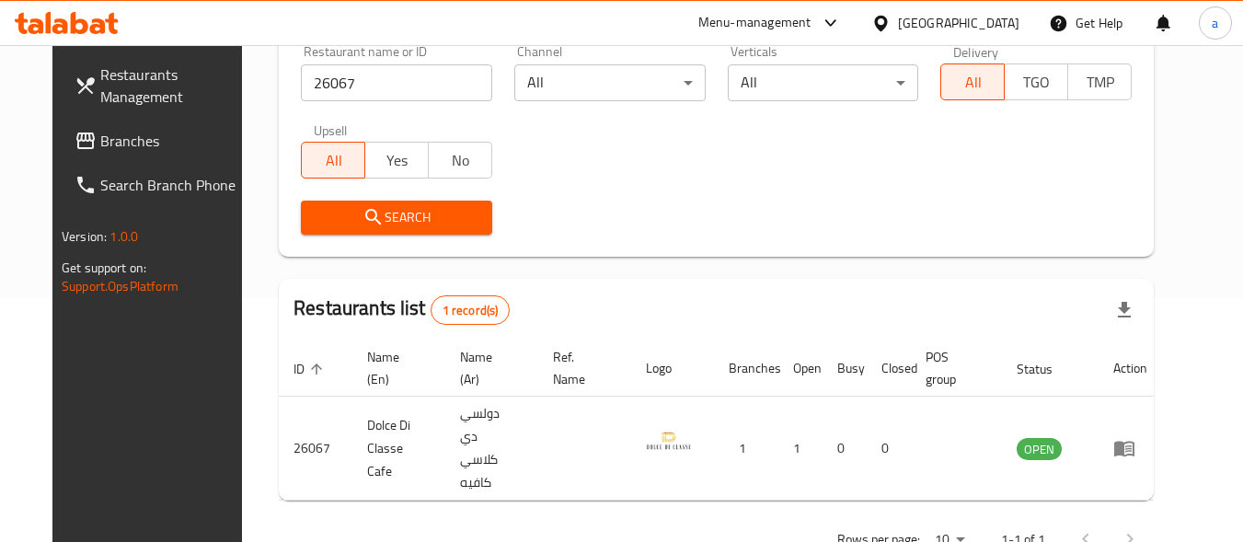
scroll to position [263, 0]
